Goal: Information Seeking & Learning: Learn about a topic

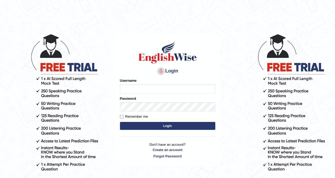
type input "drashti_parramatta"
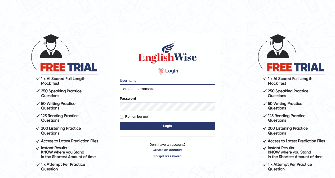
click at [152, 102] on div "Password" at bounding box center [167, 103] width 95 height 15
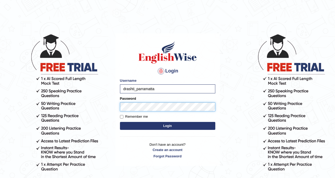
click at [120, 122] on button "Login" at bounding box center [167, 126] width 95 height 8
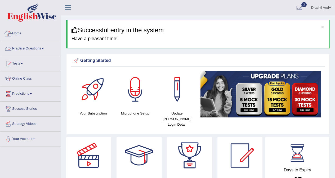
click at [20, 49] on link "Practice Questions" at bounding box center [30, 47] width 60 height 13
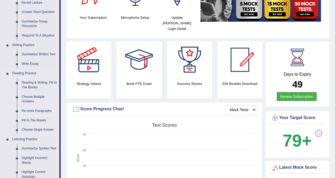
scroll to position [106, 0]
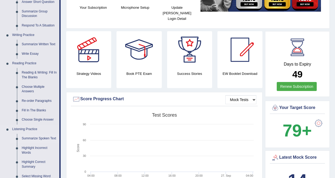
click at [31, 136] on link "Summarize Spoken Text" at bounding box center [39, 139] width 40 height 10
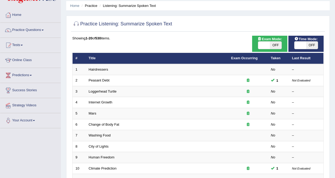
scroll to position [26, 0]
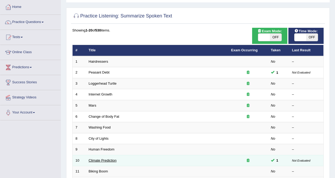
click at [105, 162] on link "Climate Prediction" at bounding box center [103, 161] width 28 height 4
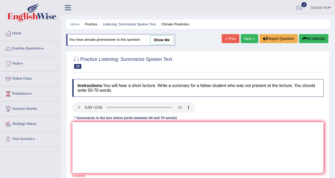
click at [159, 38] on link "show me" at bounding box center [161, 39] width 23 height 9
type textarea "The speaker provided a comprehensive overview of industrialised nations consumi…"
